Goal: Information Seeking & Learning: Learn about a topic

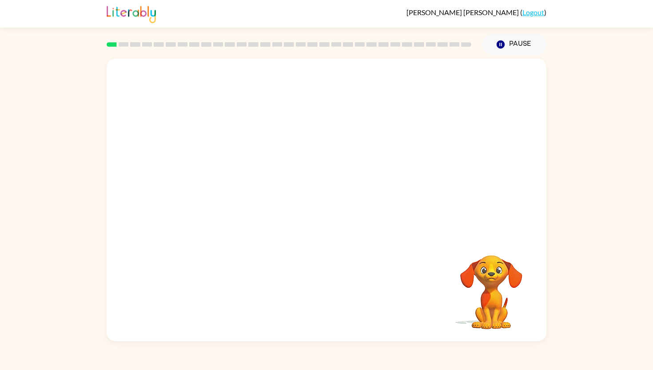
click at [210, 192] on video "Your browser must support playing .mp4 files to use Literably. Please try using…" at bounding box center [327, 148] width 440 height 178
click at [210, 191] on video "Your browser must support playing .mp4 files to use Literably. Please try using…" at bounding box center [327, 148] width 440 height 178
click at [327, 202] on icon "button" at bounding box center [327, 204] width 16 height 16
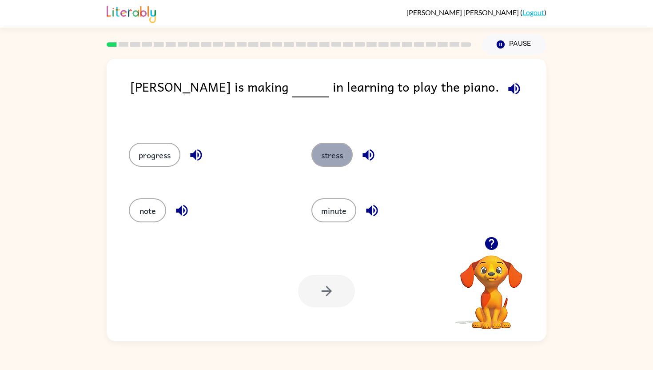
click at [337, 158] on button "stress" at bounding box center [332, 155] width 41 height 24
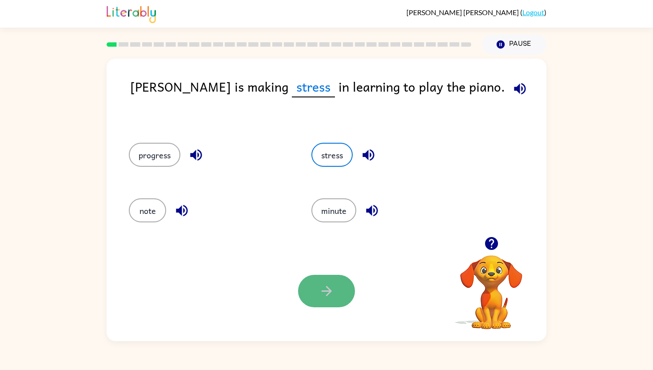
click at [334, 284] on icon "button" at bounding box center [327, 291] width 16 height 16
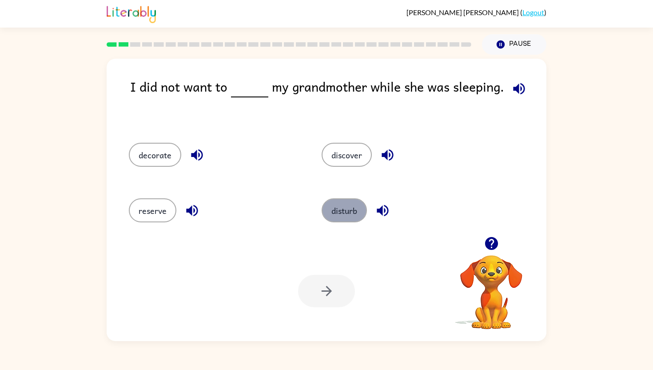
click at [357, 215] on button "disturb" at bounding box center [344, 210] width 45 height 24
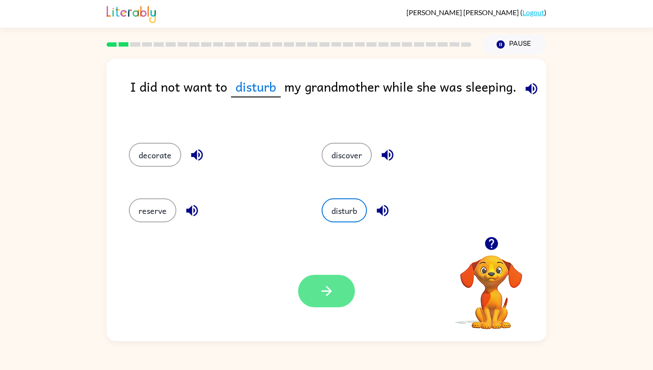
click at [325, 277] on button "button" at bounding box center [326, 291] width 57 height 32
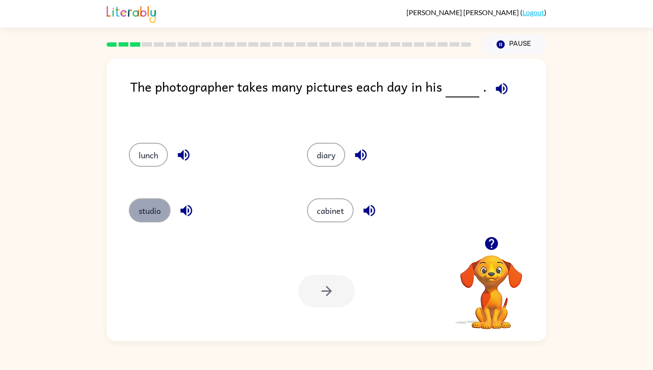
click at [153, 221] on button "studio" at bounding box center [150, 210] width 42 height 24
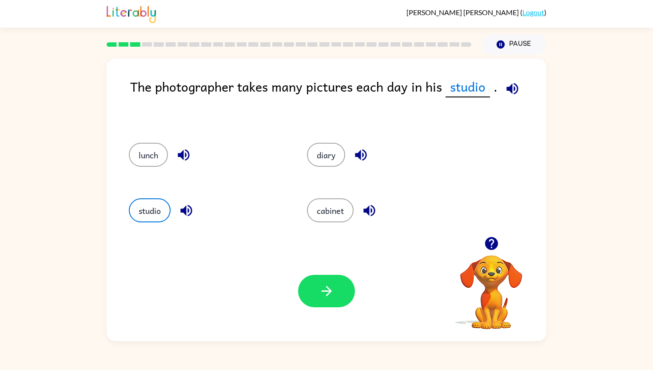
click at [349, 278] on div at bounding box center [326, 291] width 57 height 32
click at [348, 279] on button "button" at bounding box center [326, 291] width 57 height 32
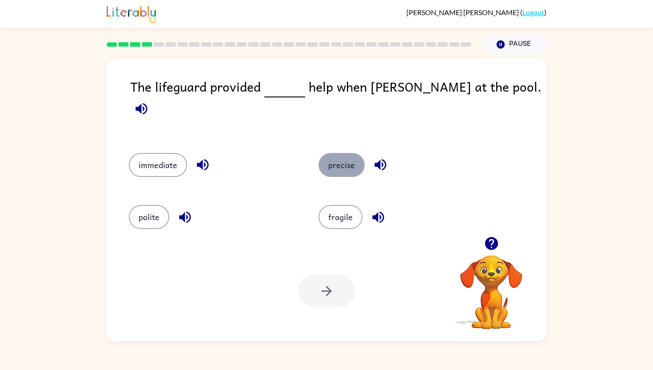
click at [334, 153] on button "precise" at bounding box center [342, 165] width 46 height 24
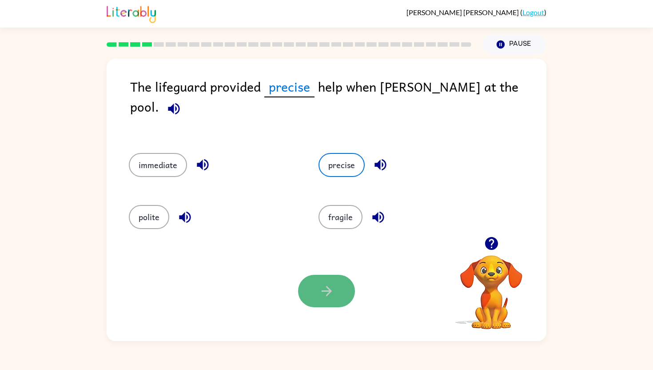
click at [303, 287] on button "button" at bounding box center [326, 291] width 57 height 32
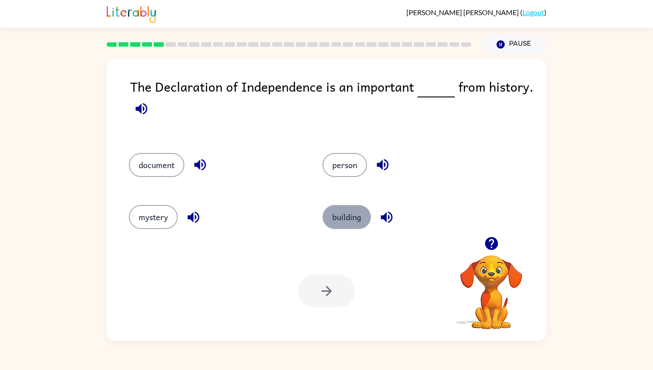
click at [359, 217] on button "building" at bounding box center [347, 217] width 48 height 24
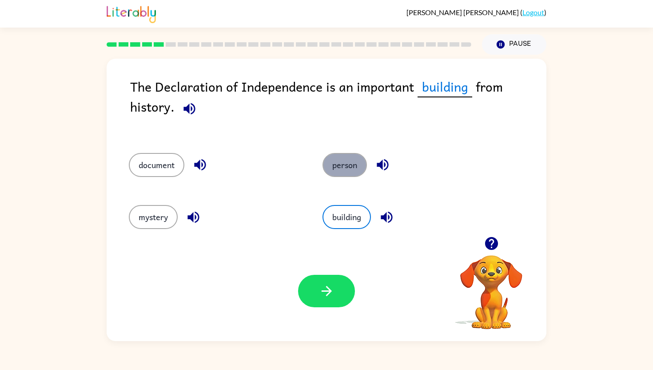
click at [348, 169] on button "person" at bounding box center [345, 165] width 44 height 24
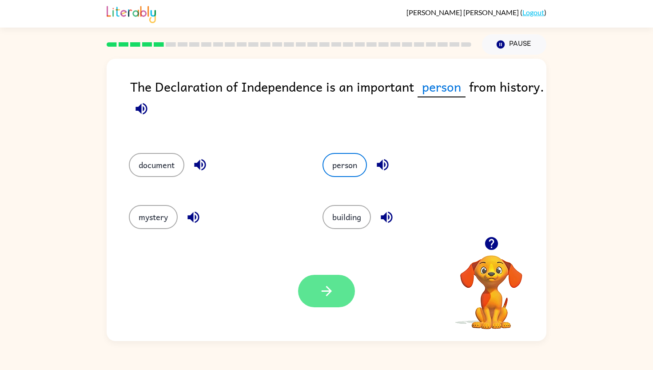
click at [336, 288] on button "button" at bounding box center [326, 291] width 57 height 32
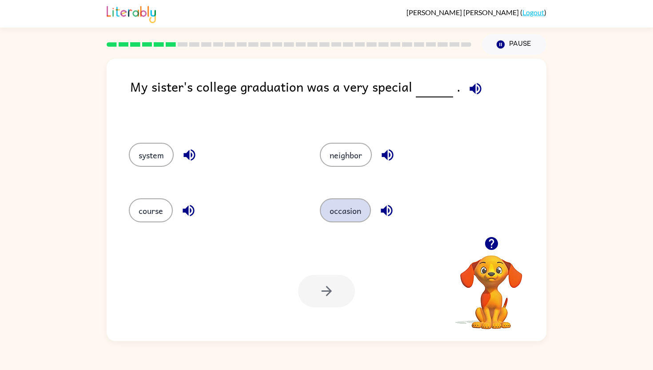
click at [349, 215] on button "occasion" at bounding box center [345, 210] width 51 height 24
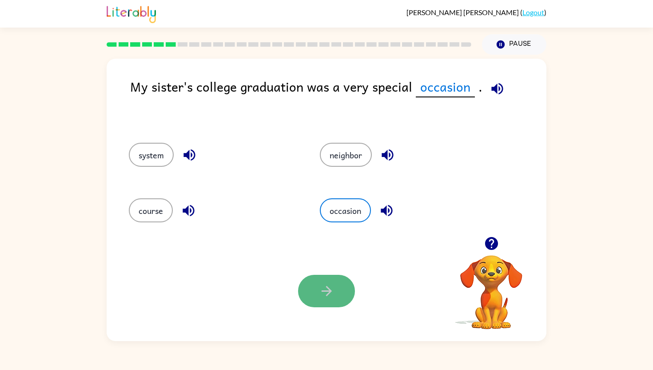
click at [329, 299] on button "button" at bounding box center [326, 291] width 57 height 32
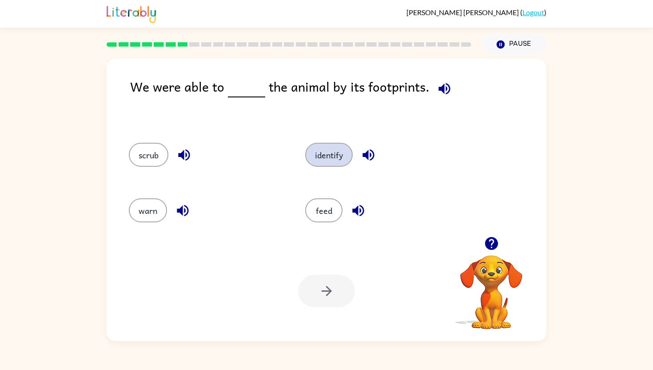
click at [333, 154] on button "identify" at bounding box center [329, 155] width 48 height 24
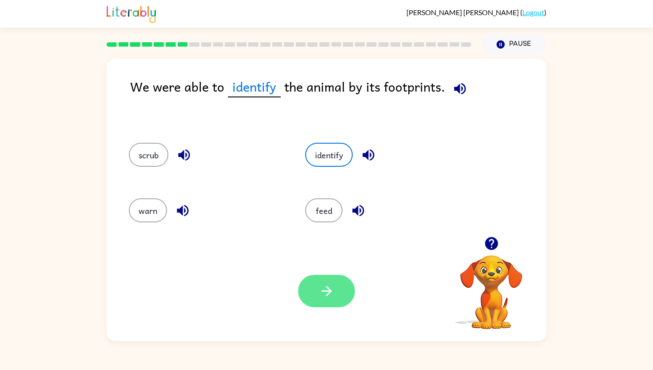
click at [336, 289] on button "button" at bounding box center [326, 291] width 57 height 32
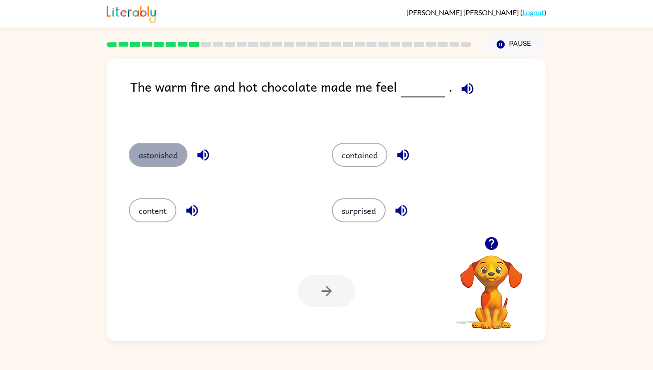
click at [168, 147] on button "astonished" at bounding box center [158, 155] width 59 height 24
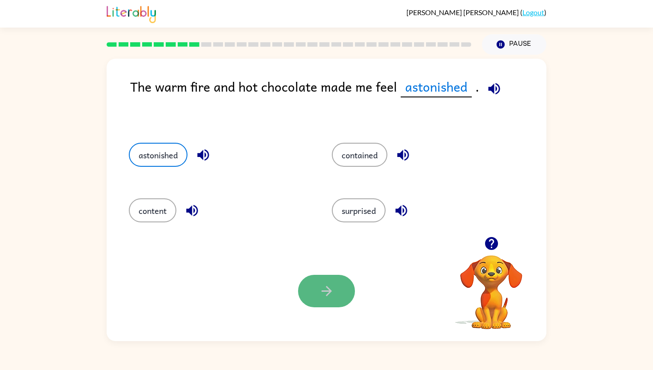
click at [342, 292] on button "button" at bounding box center [326, 291] width 57 height 32
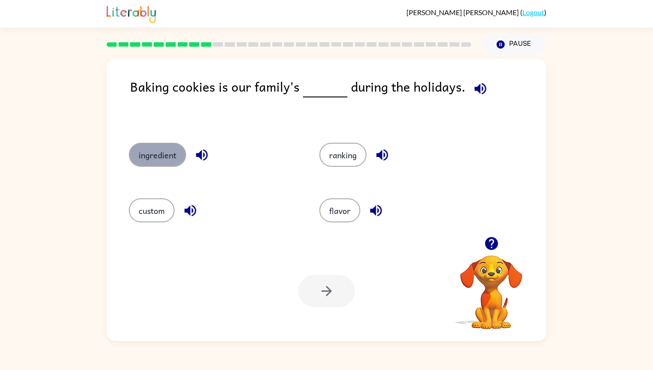
click at [172, 158] on button "ingredient" at bounding box center [157, 155] width 57 height 24
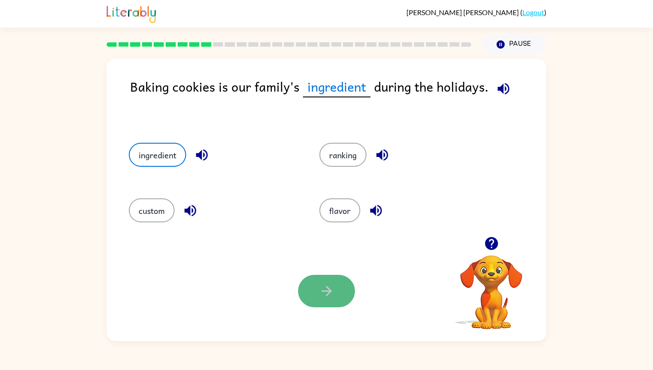
click at [324, 282] on button "button" at bounding box center [326, 291] width 57 height 32
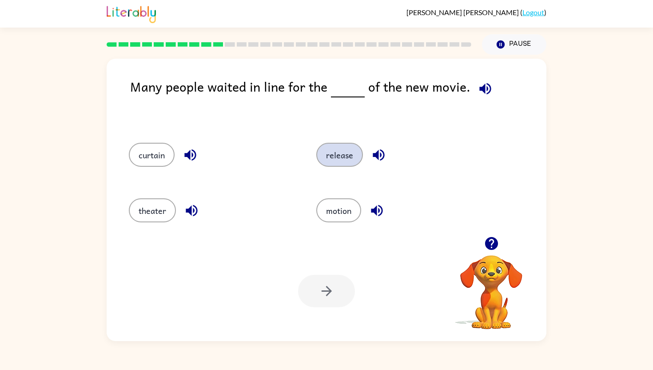
click at [337, 146] on button "release" at bounding box center [339, 155] width 47 height 24
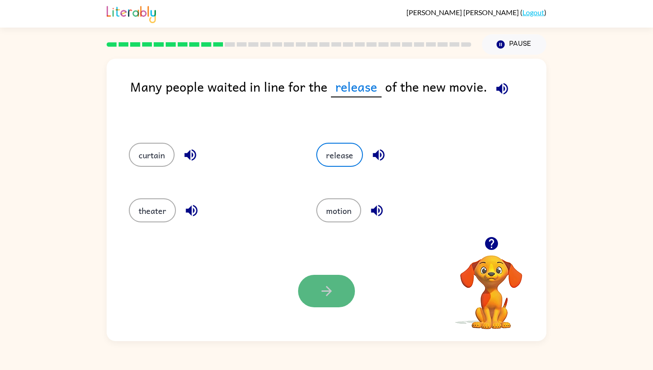
click at [314, 282] on button "button" at bounding box center [326, 291] width 57 height 32
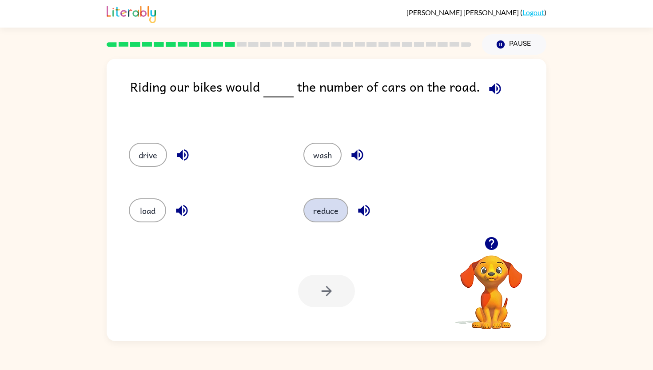
click at [322, 212] on button "reduce" at bounding box center [326, 210] width 45 height 24
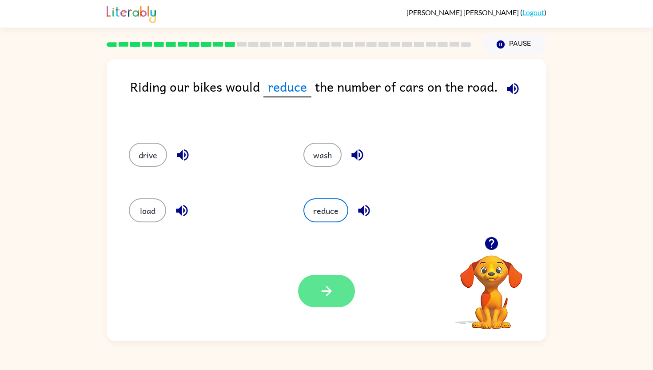
click at [321, 304] on button "button" at bounding box center [326, 291] width 57 height 32
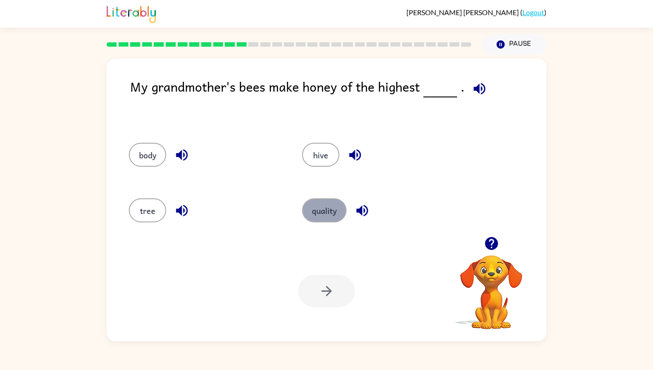
click at [335, 208] on button "quality" at bounding box center [324, 210] width 44 height 24
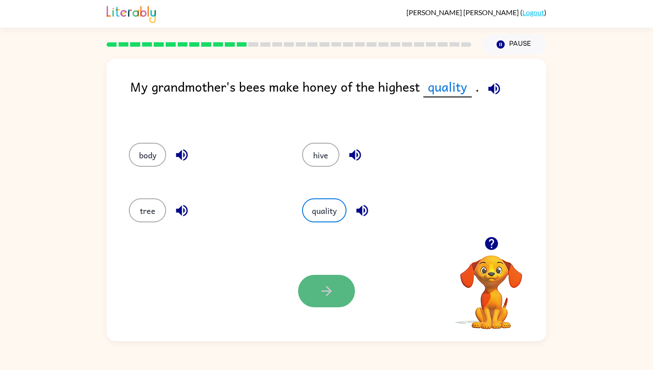
click at [340, 292] on button "button" at bounding box center [326, 291] width 57 height 32
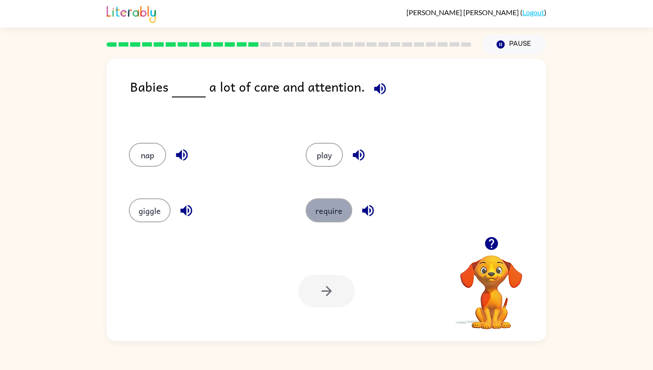
click at [321, 206] on button "require" at bounding box center [329, 210] width 47 height 24
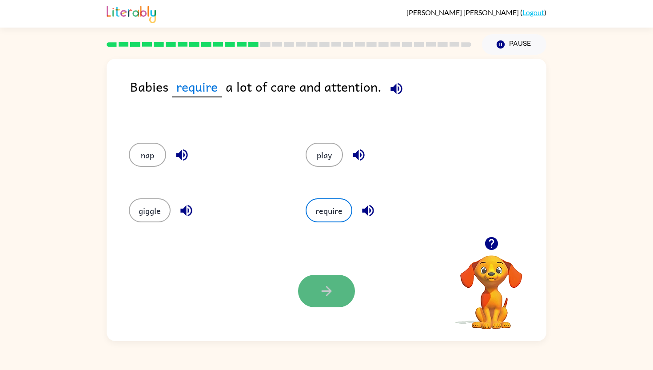
click at [309, 285] on button "button" at bounding box center [326, 291] width 57 height 32
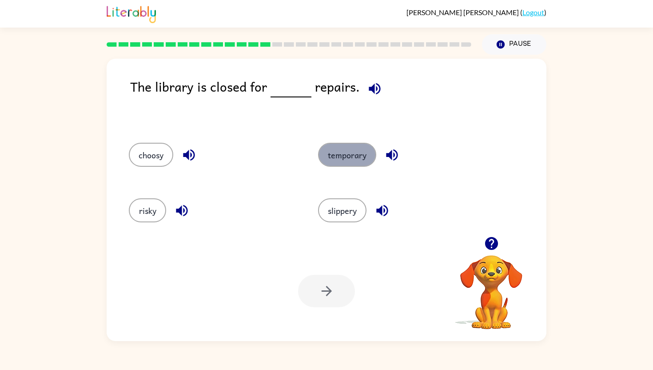
click at [351, 148] on button "temporary" at bounding box center [347, 155] width 58 height 24
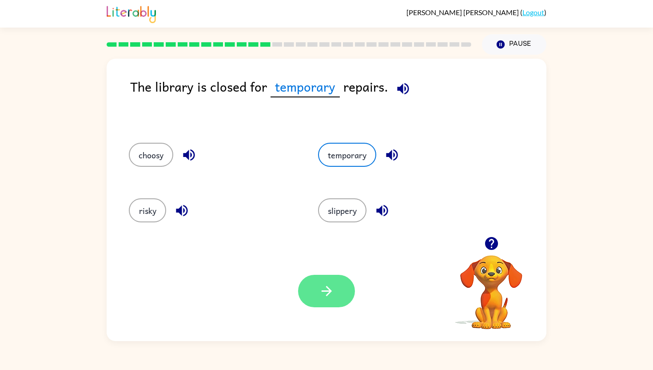
drag, startPoint x: 290, startPoint y: 325, endPoint x: 312, endPoint y: 299, distance: 33.5
click at [312, 299] on div "Your browser must support playing .mp4 files to use Literably. Please try using…" at bounding box center [327, 291] width 440 height 100
click at [312, 299] on button "button" at bounding box center [326, 291] width 57 height 32
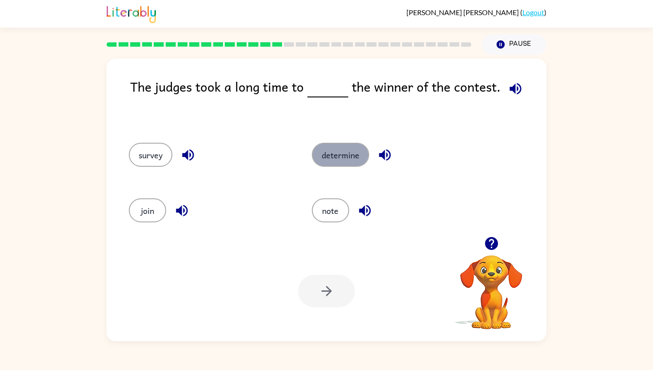
click at [347, 148] on button "determine" at bounding box center [340, 155] width 57 height 24
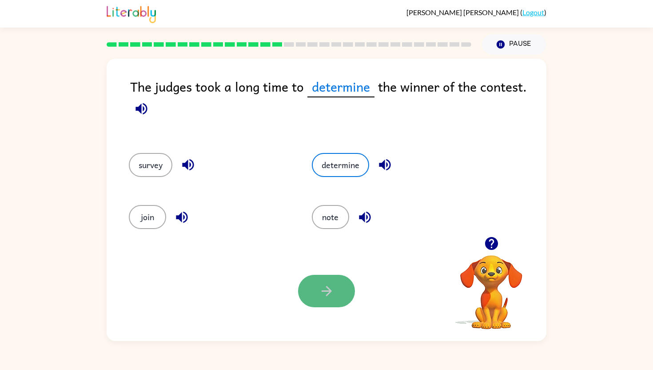
click at [331, 293] on icon "button" at bounding box center [327, 291] width 16 height 16
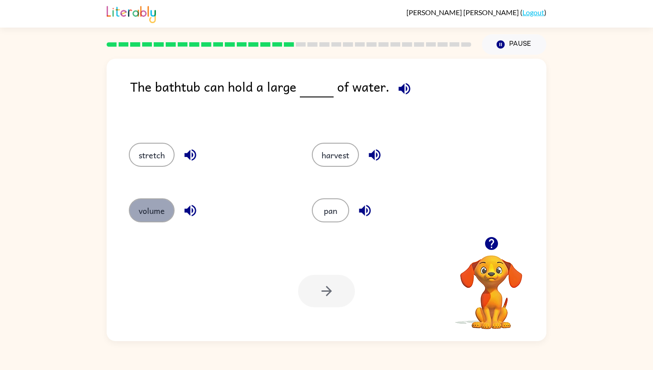
click at [140, 206] on button "volume" at bounding box center [152, 210] width 46 height 24
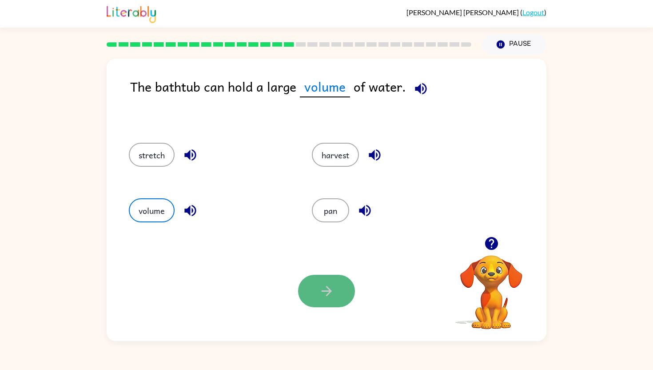
click at [328, 280] on button "button" at bounding box center [326, 291] width 57 height 32
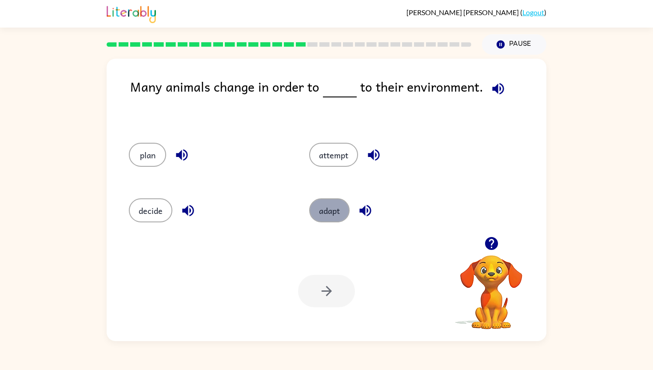
click at [330, 208] on button "adapt" at bounding box center [329, 210] width 40 height 24
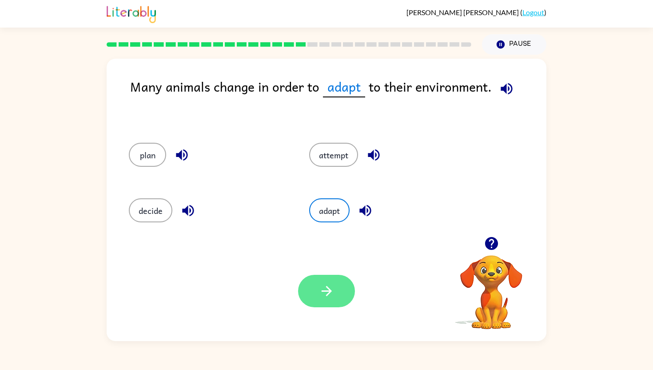
click at [320, 276] on div "Your browser must support playing .mp4 files to use Literably. Please try using…" at bounding box center [327, 291] width 440 height 100
click at [320, 278] on button "button" at bounding box center [326, 291] width 57 height 32
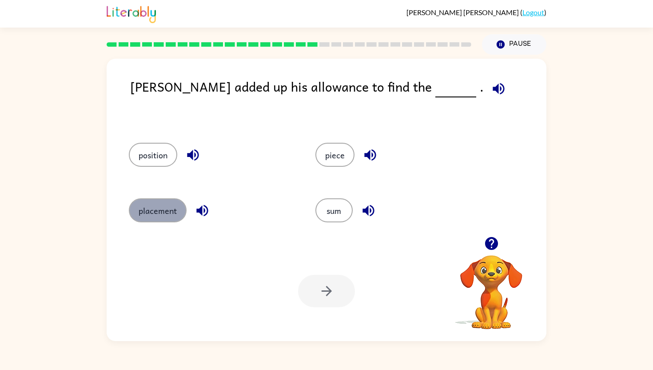
click at [166, 200] on button "placement" at bounding box center [158, 210] width 58 height 24
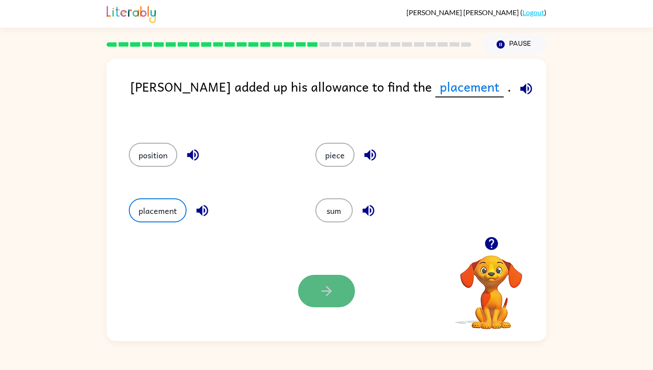
click at [319, 289] on icon "button" at bounding box center [327, 291] width 16 height 16
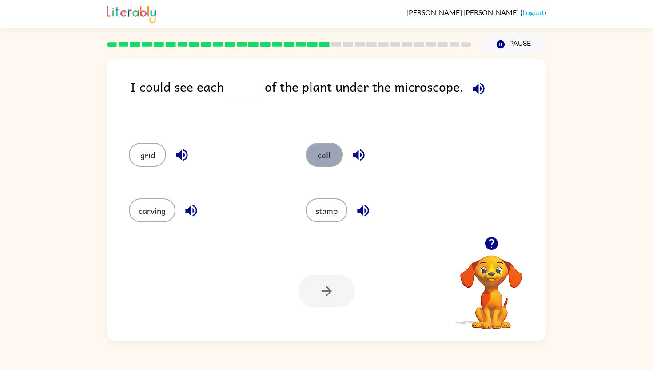
click at [323, 156] on button "cell" at bounding box center [324, 155] width 37 height 24
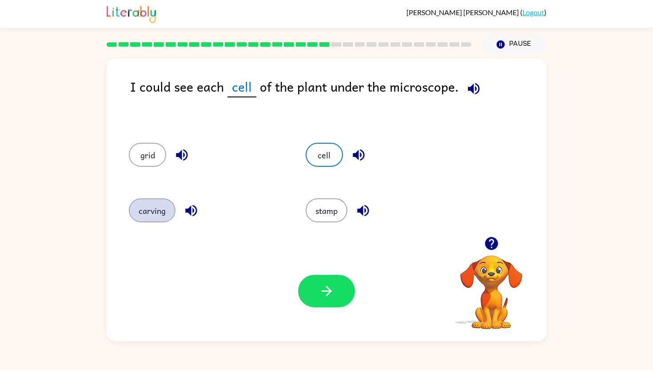
click at [142, 205] on button "carving" at bounding box center [152, 210] width 47 height 24
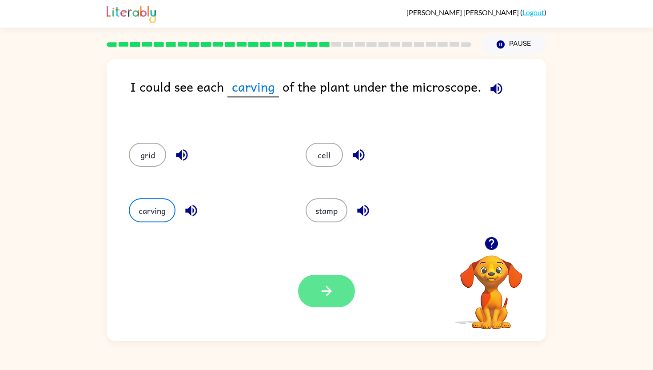
click at [331, 280] on button "button" at bounding box center [326, 291] width 57 height 32
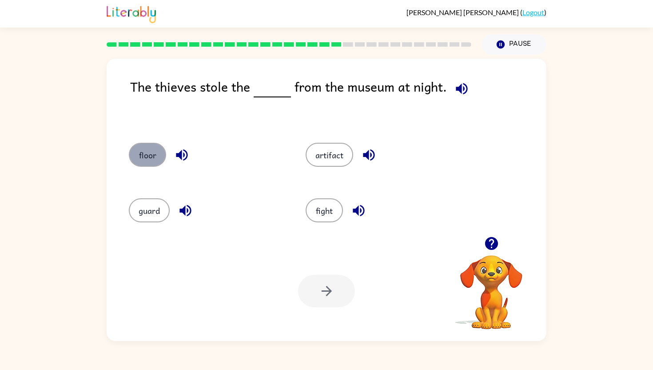
click at [152, 156] on button "floor" at bounding box center [147, 155] width 37 height 24
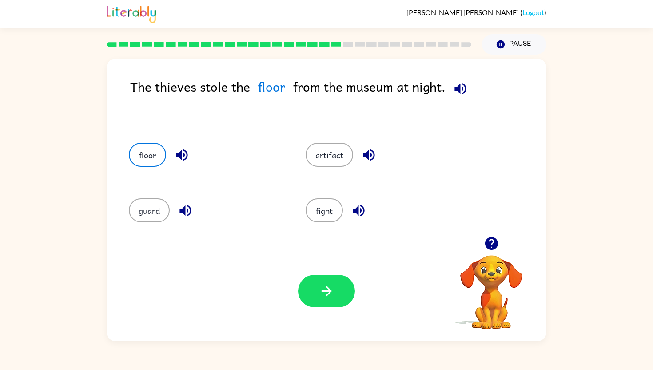
click at [337, 308] on div "Your browser must support playing .mp4 files to use Literably. Please try using…" at bounding box center [327, 291] width 440 height 100
click at [337, 293] on button "button" at bounding box center [326, 291] width 57 height 32
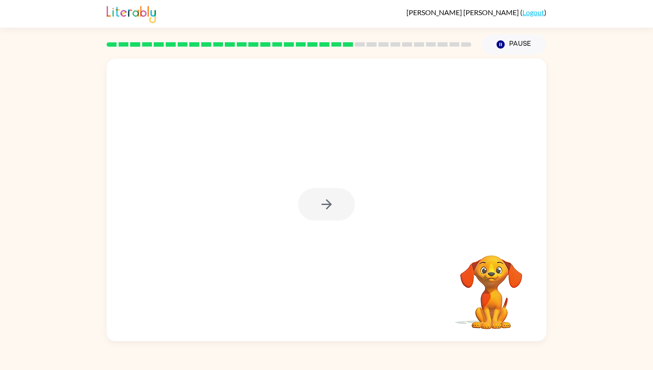
click at [314, 205] on div at bounding box center [326, 204] width 57 height 32
click at [318, 206] on button "button" at bounding box center [326, 204] width 57 height 32
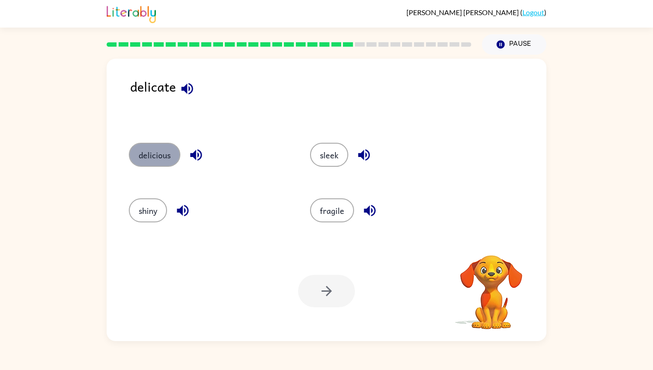
click at [170, 148] on button "delicious" at bounding box center [155, 155] width 52 height 24
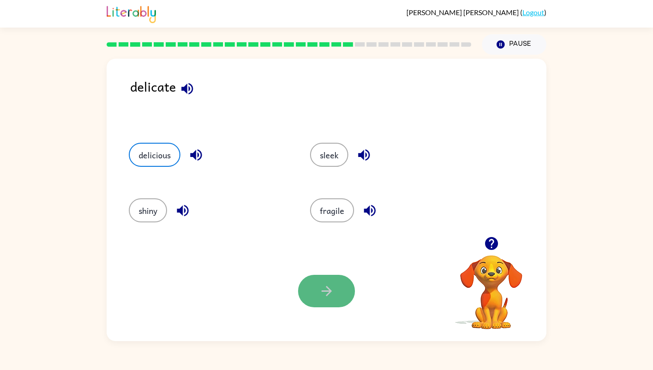
click at [309, 281] on button "button" at bounding box center [326, 291] width 57 height 32
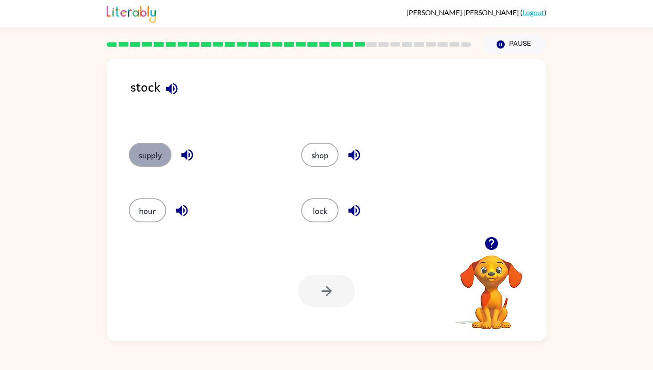
click at [156, 150] on button "supply" at bounding box center [150, 155] width 43 height 24
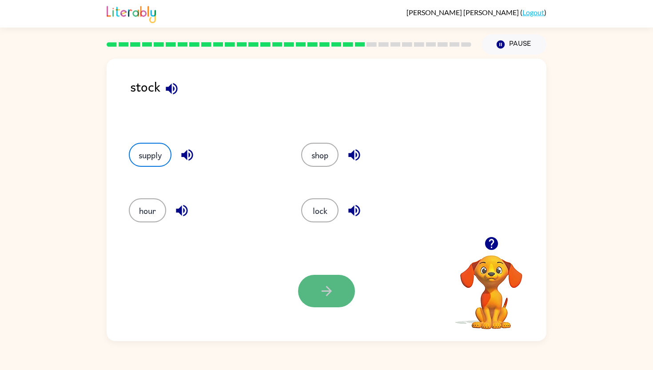
click at [341, 303] on button "button" at bounding box center [326, 291] width 57 height 32
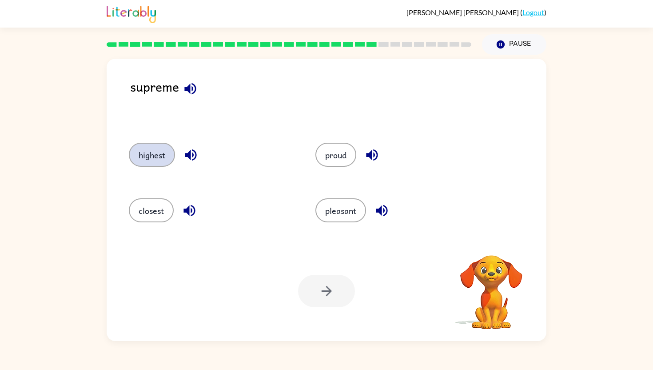
click at [149, 158] on button "highest" at bounding box center [152, 155] width 46 height 24
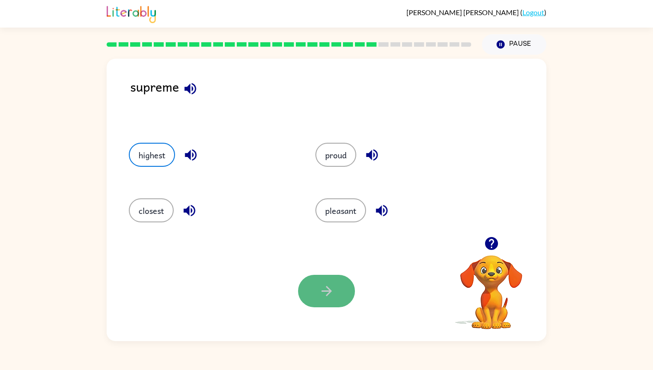
click at [315, 281] on button "button" at bounding box center [326, 291] width 57 height 32
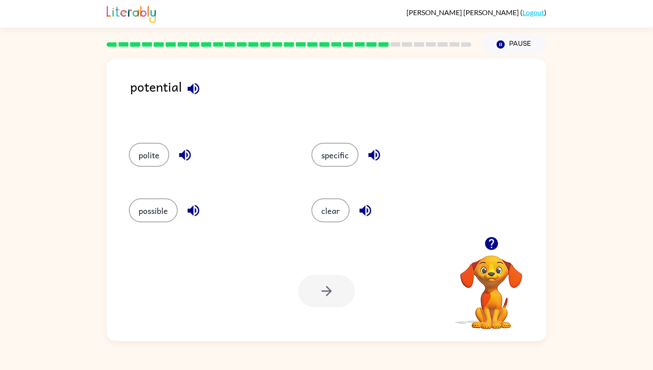
click at [346, 138] on div "specific" at bounding box center [386, 154] width 183 height 56
click at [325, 208] on button "clear" at bounding box center [331, 210] width 38 height 24
click at [332, 272] on div "Your browser must support playing .mp4 files to use Literably. Please try using…" at bounding box center [327, 291] width 440 height 100
click at [333, 285] on icon "button" at bounding box center [327, 291] width 16 height 16
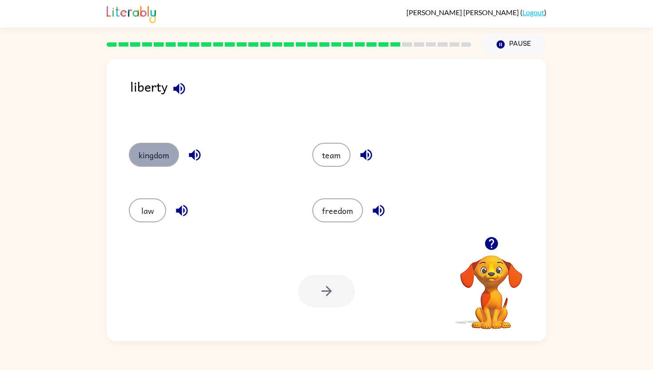
click at [154, 161] on button "kingdom" at bounding box center [154, 155] width 50 height 24
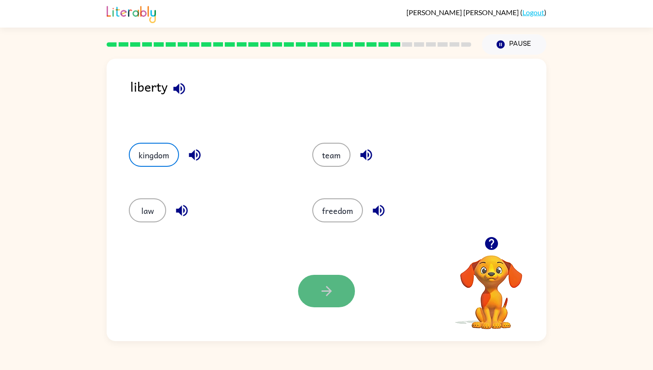
click at [325, 289] on icon "button" at bounding box center [327, 291] width 16 height 16
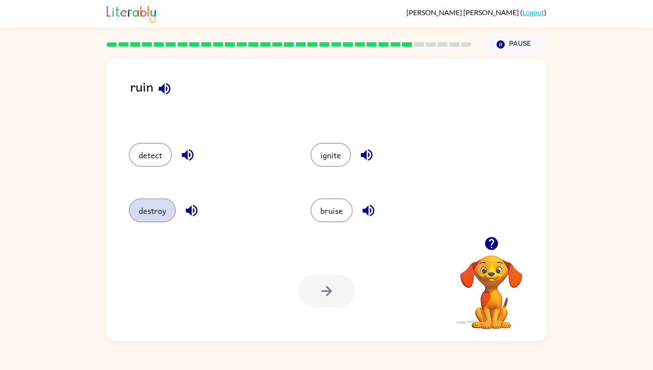
click at [154, 203] on button "destroy" at bounding box center [152, 210] width 47 height 24
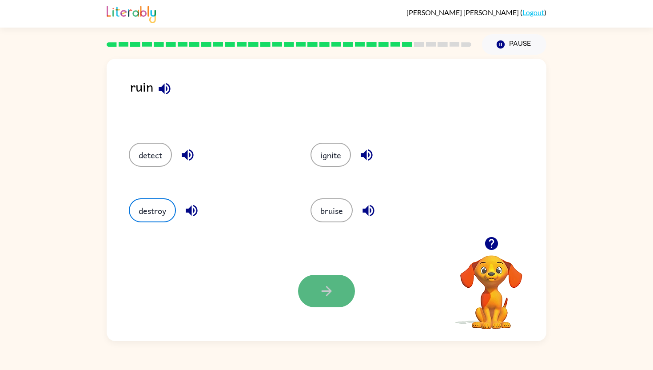
click at [320, 291] on icon "button" at bounding box center [327, 291] width 16 height 16
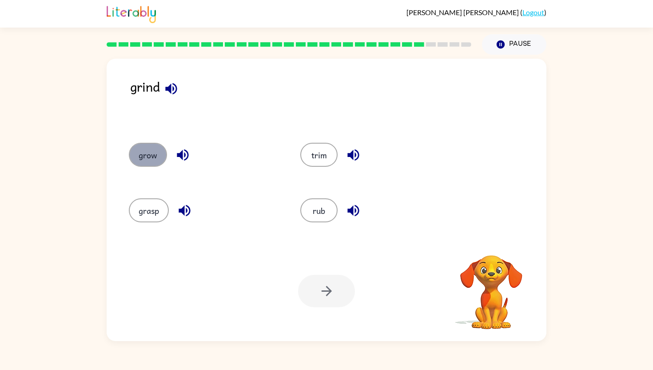
click at [147, 155] on button "grow" at bounding box center [148, 155] width 38 height 24
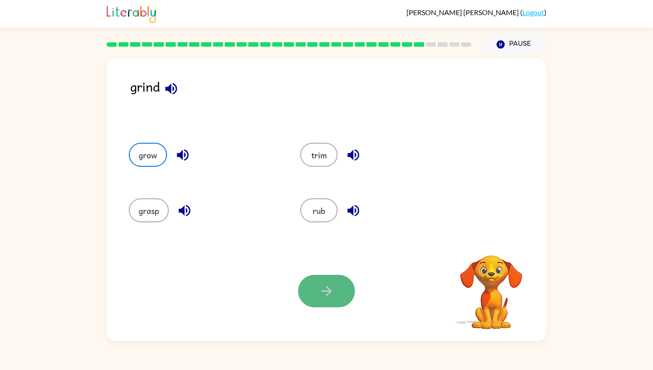
click at [317, 296] on button "button" at bounding box center [326, 291] width 57 height 32
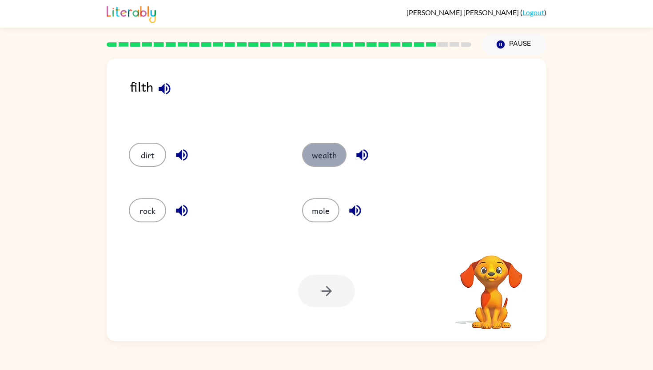
click at [328, 160] on button "wealth" at bounding box center [324, 155] width 44 height 24
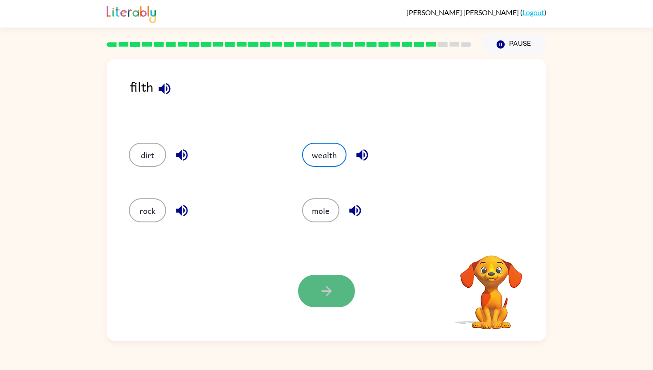
click at [328, 304] on button "button" at bounding box center [326, 291] width 57 height 32
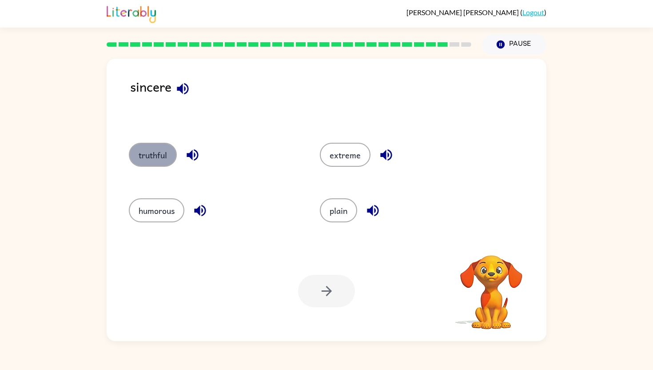
click at [164, 157] on button "truthful" at bounding box center [153, 155] width 48 height 24
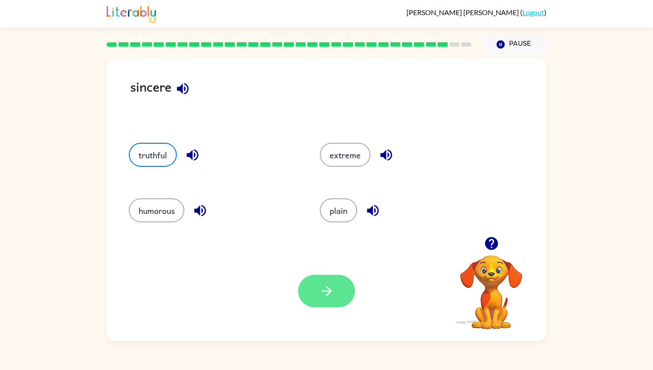
click at [328, 294] on icon "button" at bounding box center [327, 291] width 16 height 16
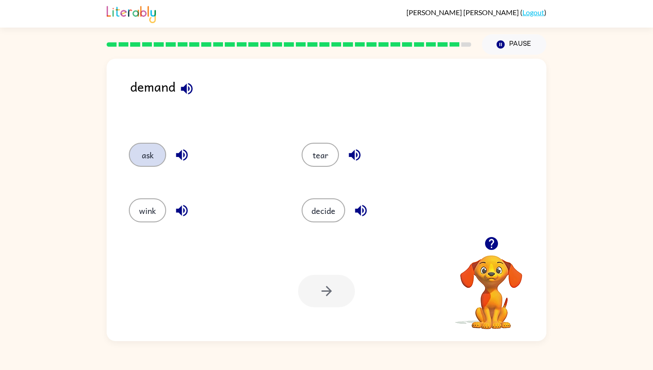
click at [153, 153] on button "ask" at bounding box center [147, 155] width 37 height 24
click at [308, 286] on button "button" at bounding box center [326, 291] width 57 height 32
